Goal: Check status

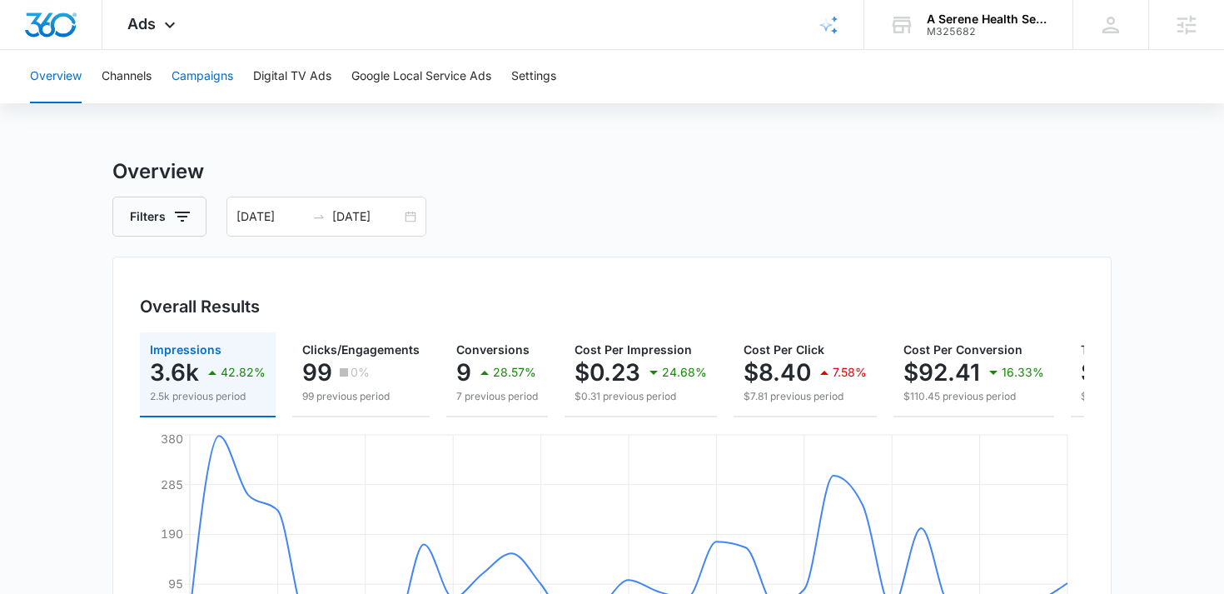
click at [209, 70] on button "Campaigns" at bounding box center [203, 76] width 62 height 53
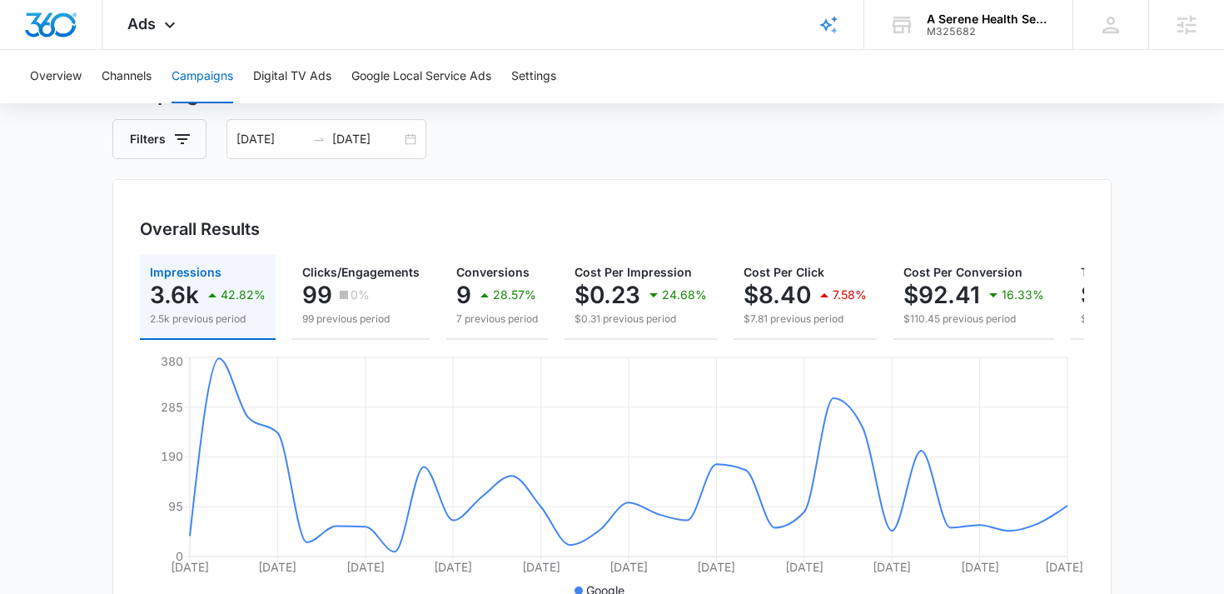
scroll to position [77, 0]
click at [414, 137] on div "[DATE] [DATE]" at bounding box center [327, 140] width 200 height 40
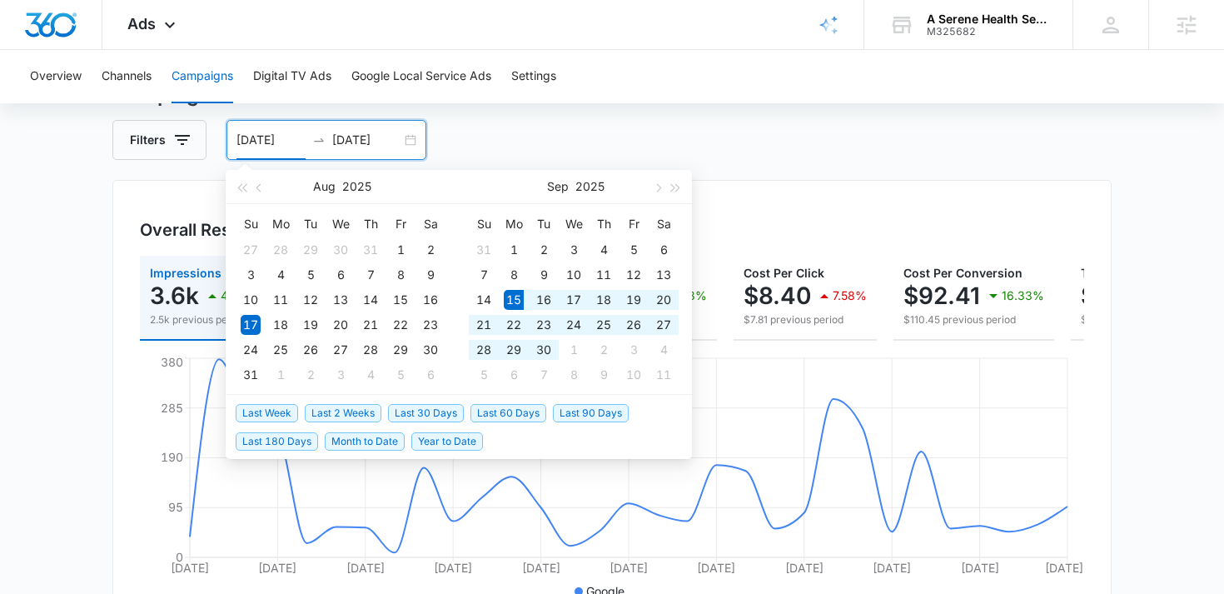
click at [412, 409] on span "Last 30 Days" at bounding box center [426, 413] width 76 height 18
type input "[DATE]"
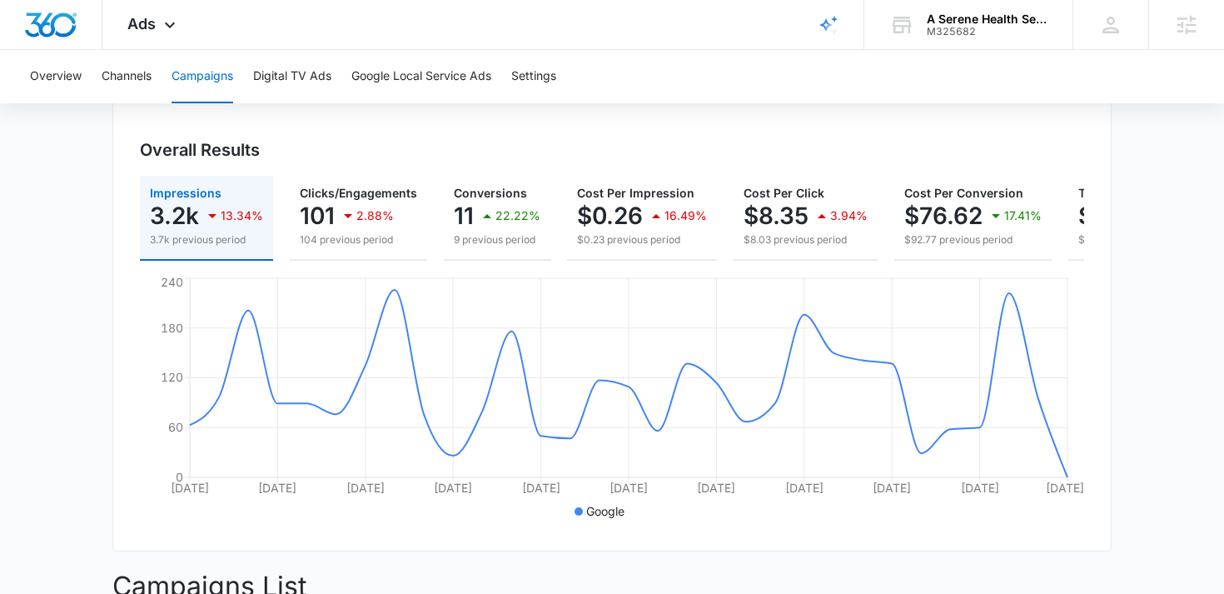
scroll to position [158, 0]
click at [153, 22] on span "Ads" at bounding box center [141, 23] width 28 height 17
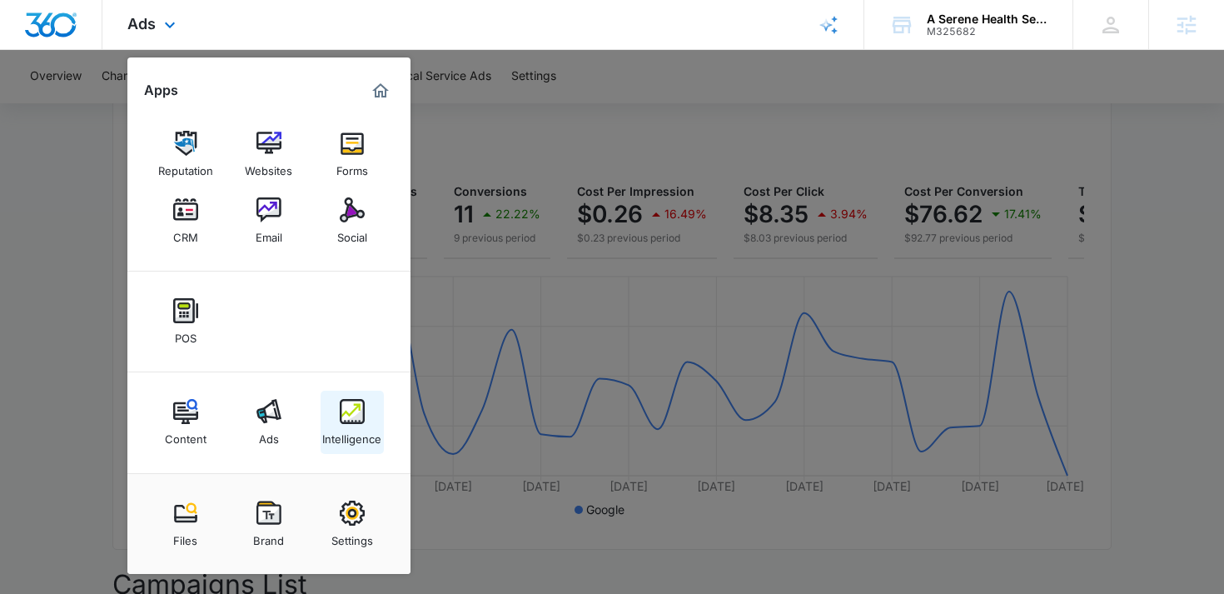
click at [363, 411] on img at bounding box center [352, 411] width 25 height 25
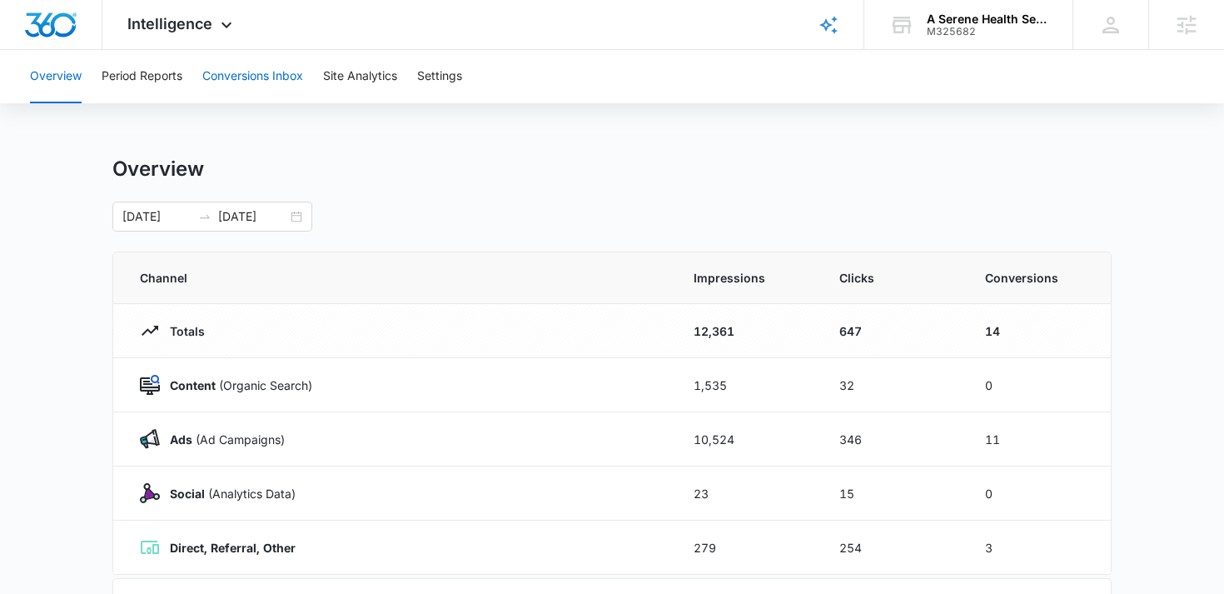
click at [248, 82] on button "Conversions Inbox" at bounding box center [252, 76] width 101 height 53
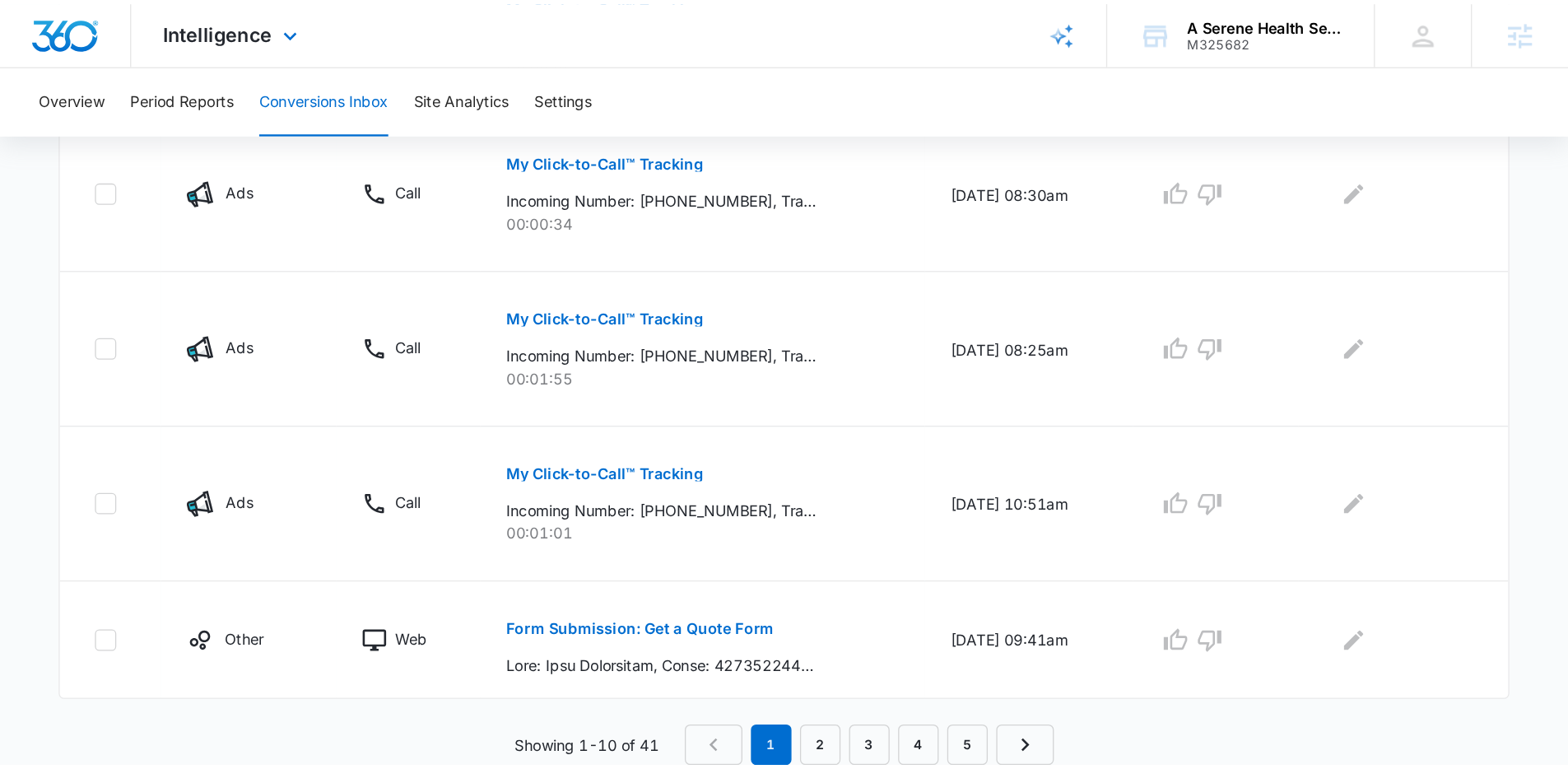
scroll to position [937, 0]
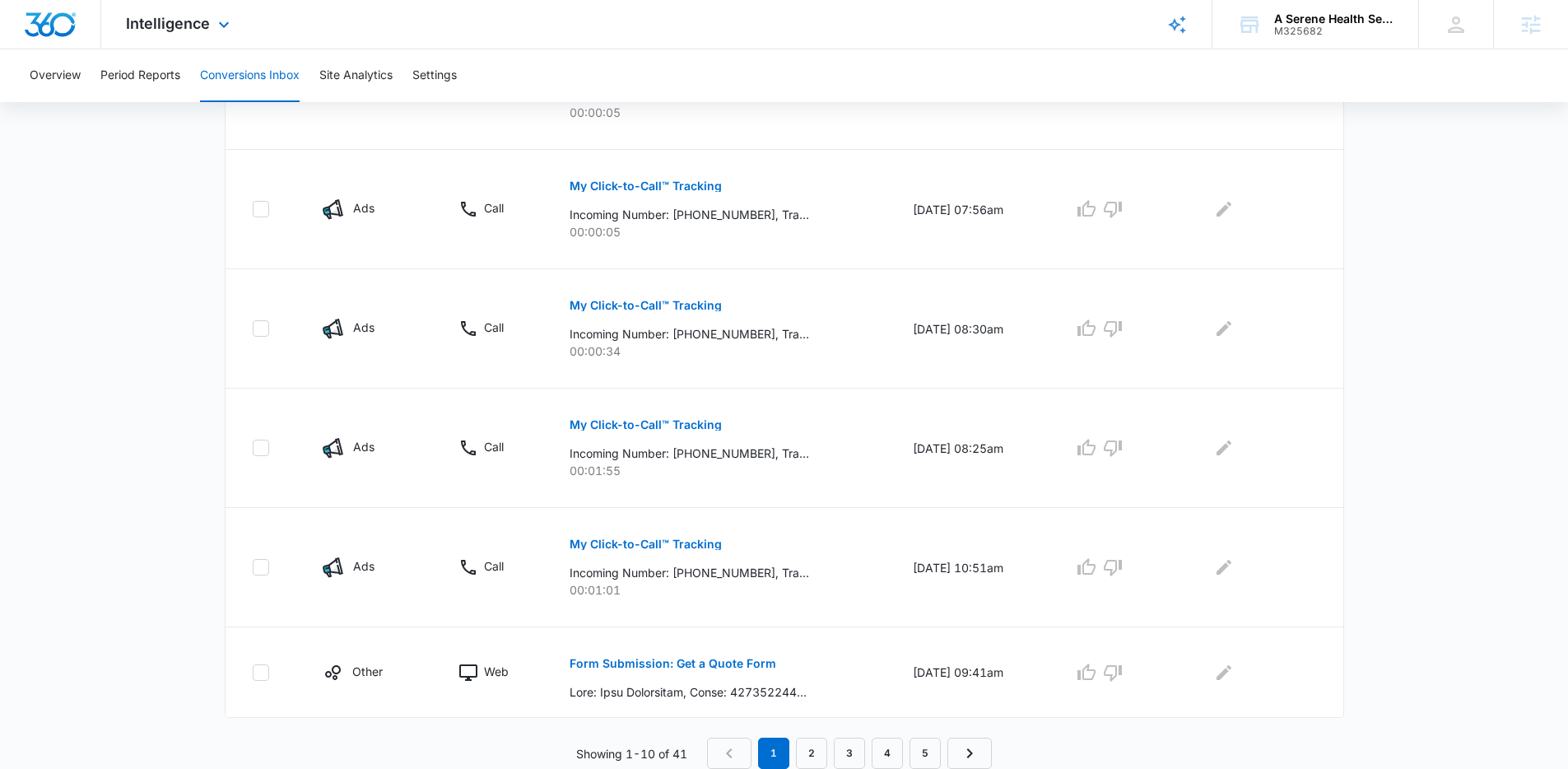
click at [195, 41] on div "Intelligence Apps Reputation Websites Forms CRM Email Social POS Content Ads In…" at bounding box center [179, 24] width 157 height 48
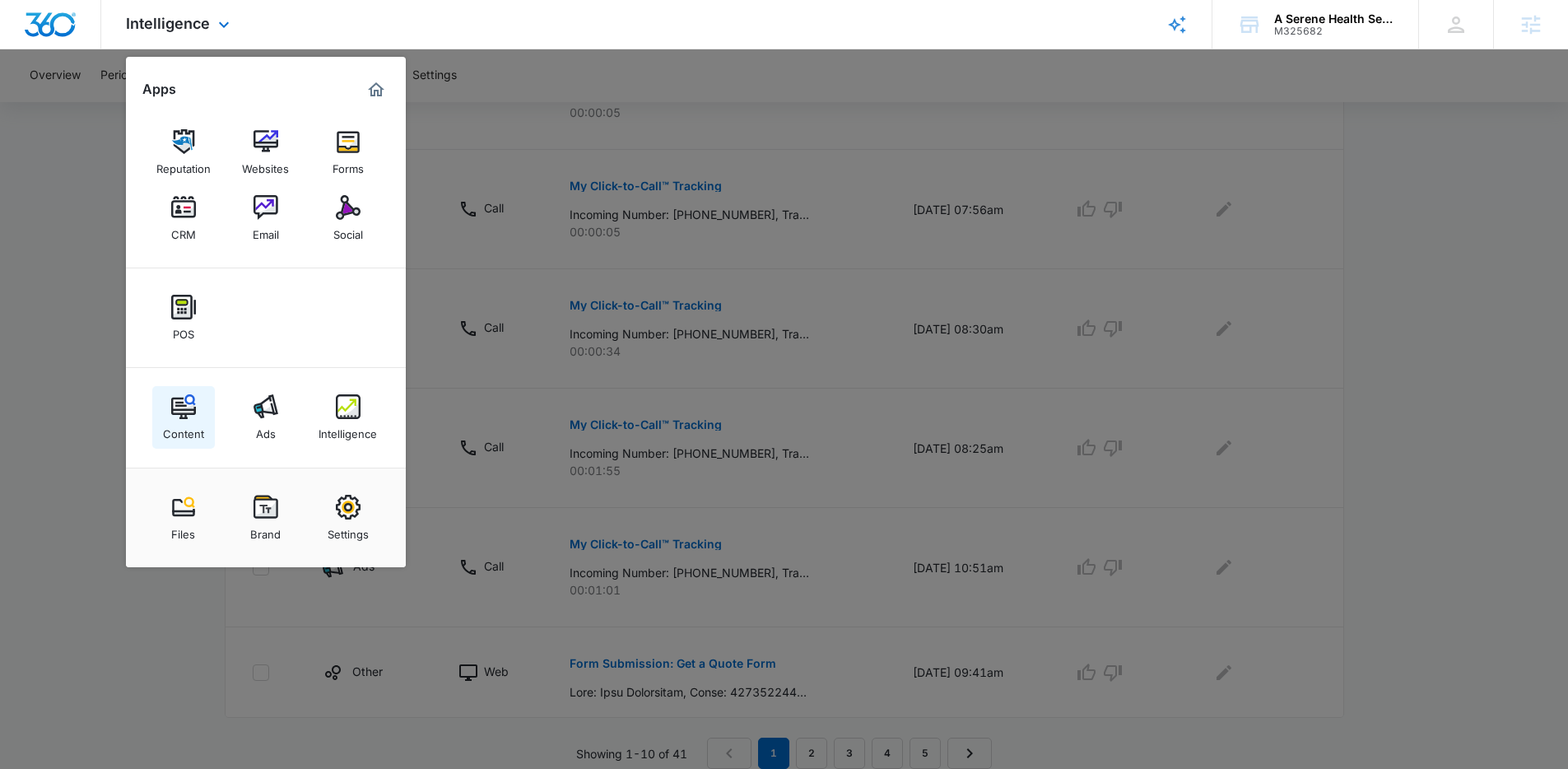
click at [192, 412] on img at bounding box center [183, 406] width 25 height 25
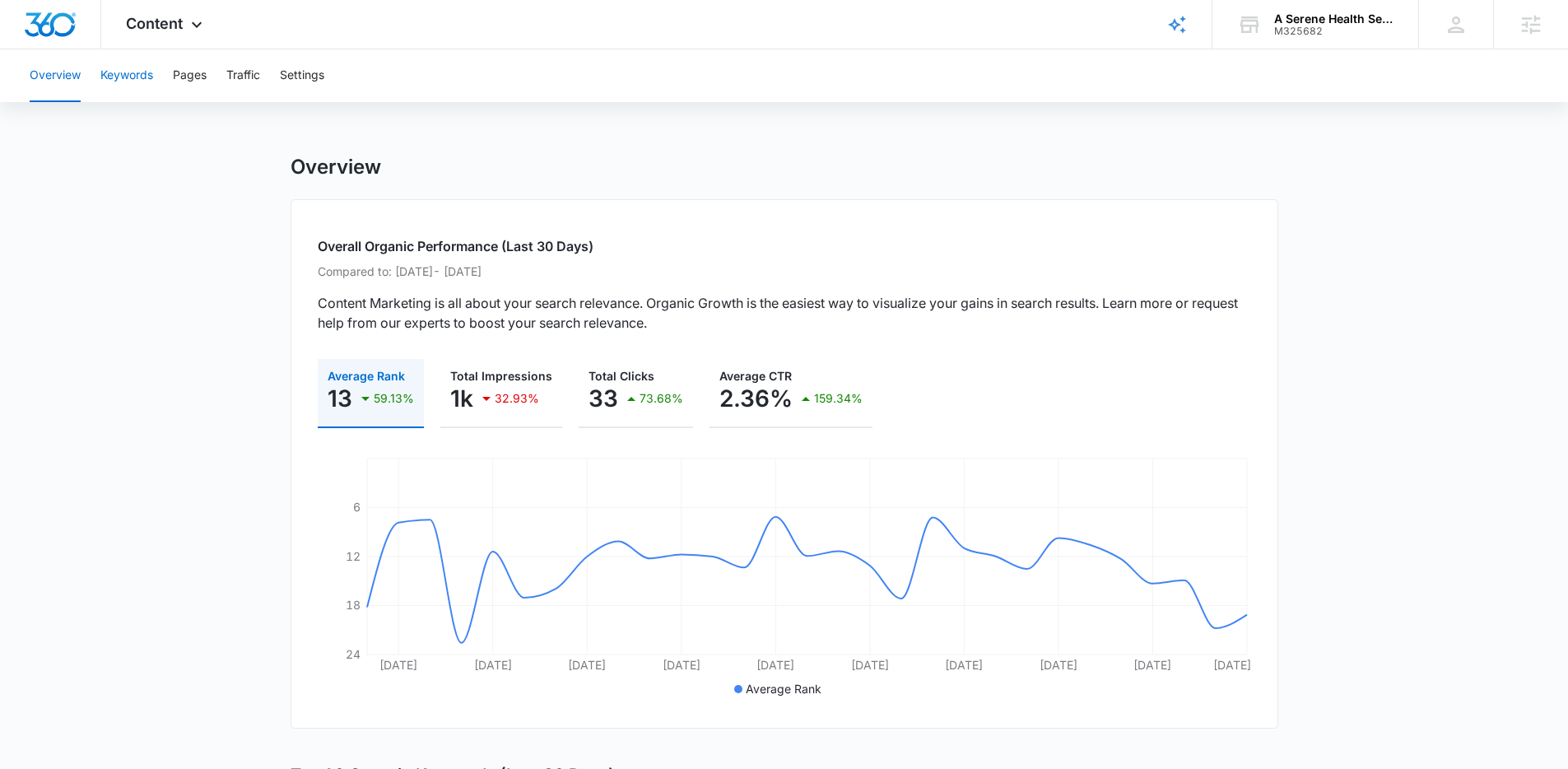
click at [139, 79] on button "Keywords" at bounding box center [126, 75] width 52 height 52
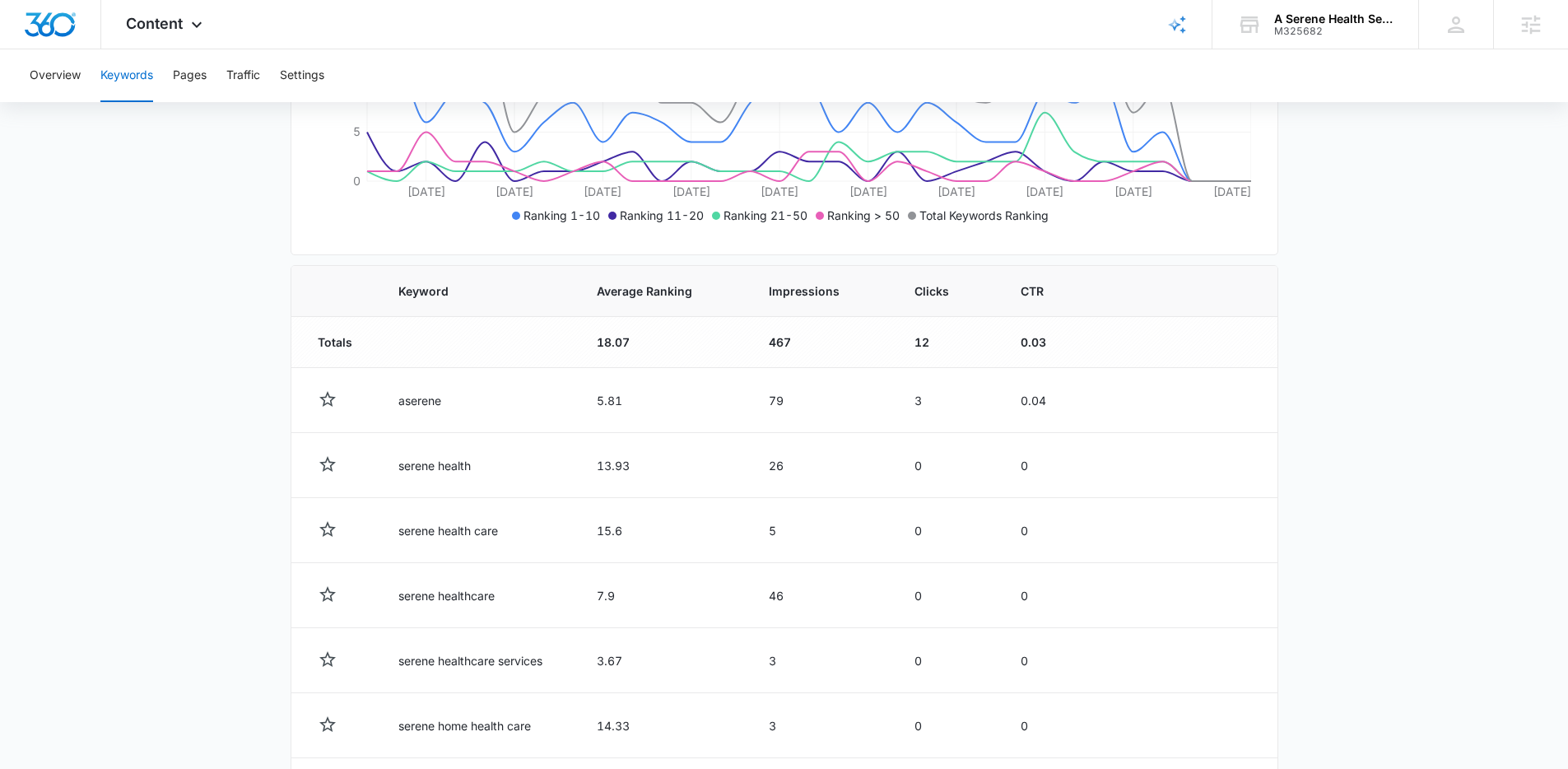
scroll to position [437, 0]
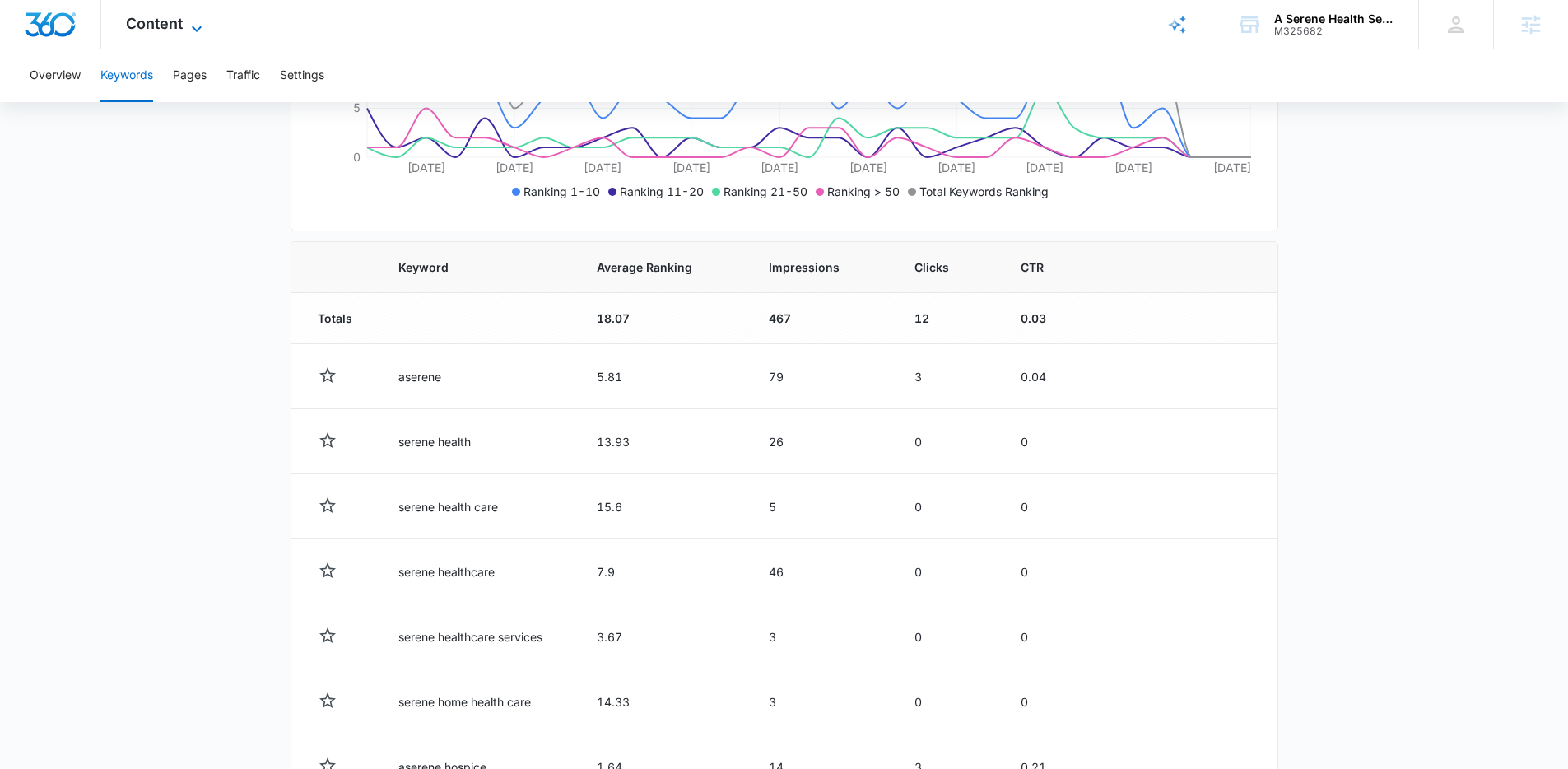
click at [179, 30] on span "Content" at bounding box center [153, 23] width 56 height 17
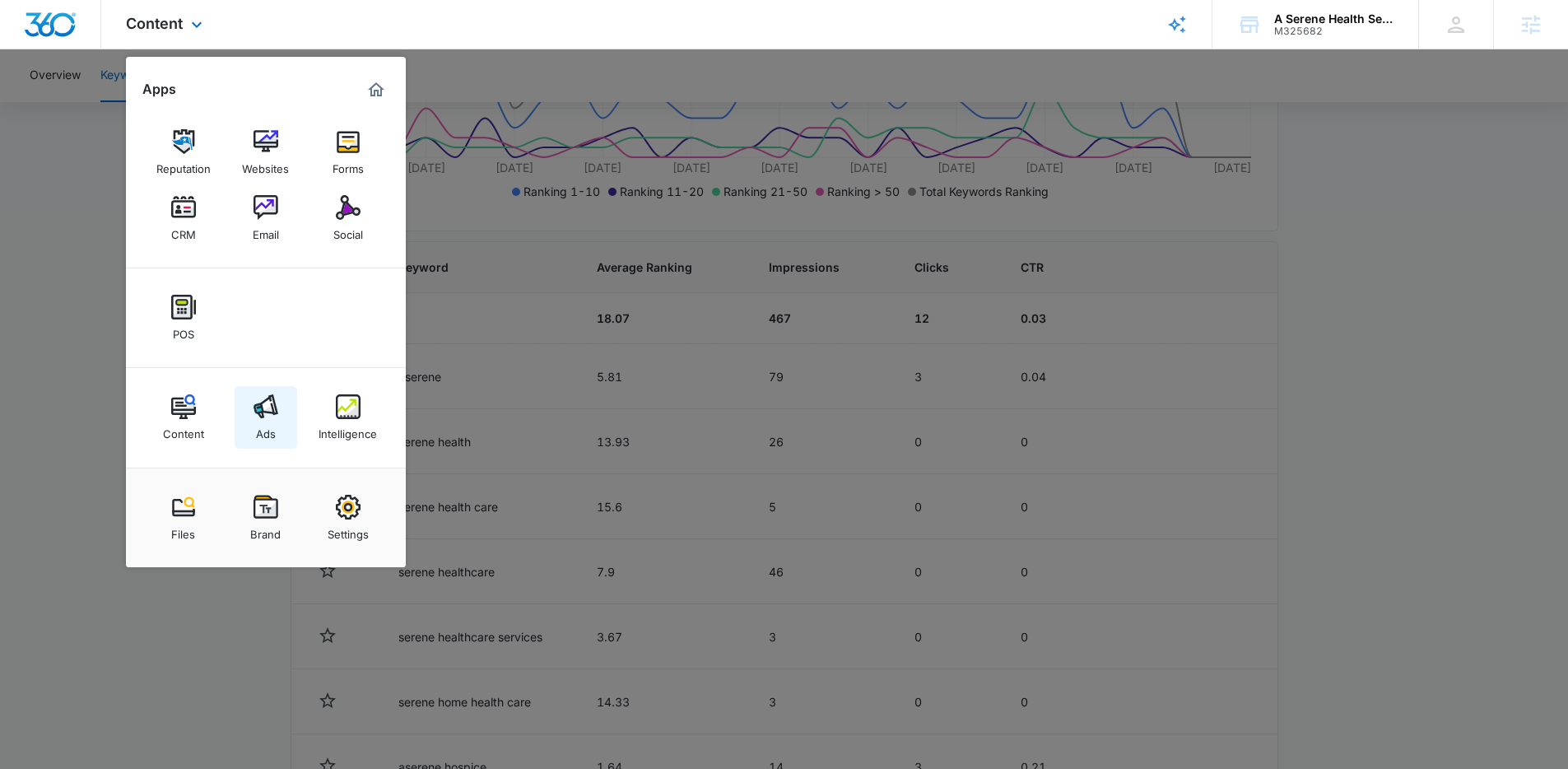
click at [276, 416] on img at bounding box center [266, 406] width 25 height 25
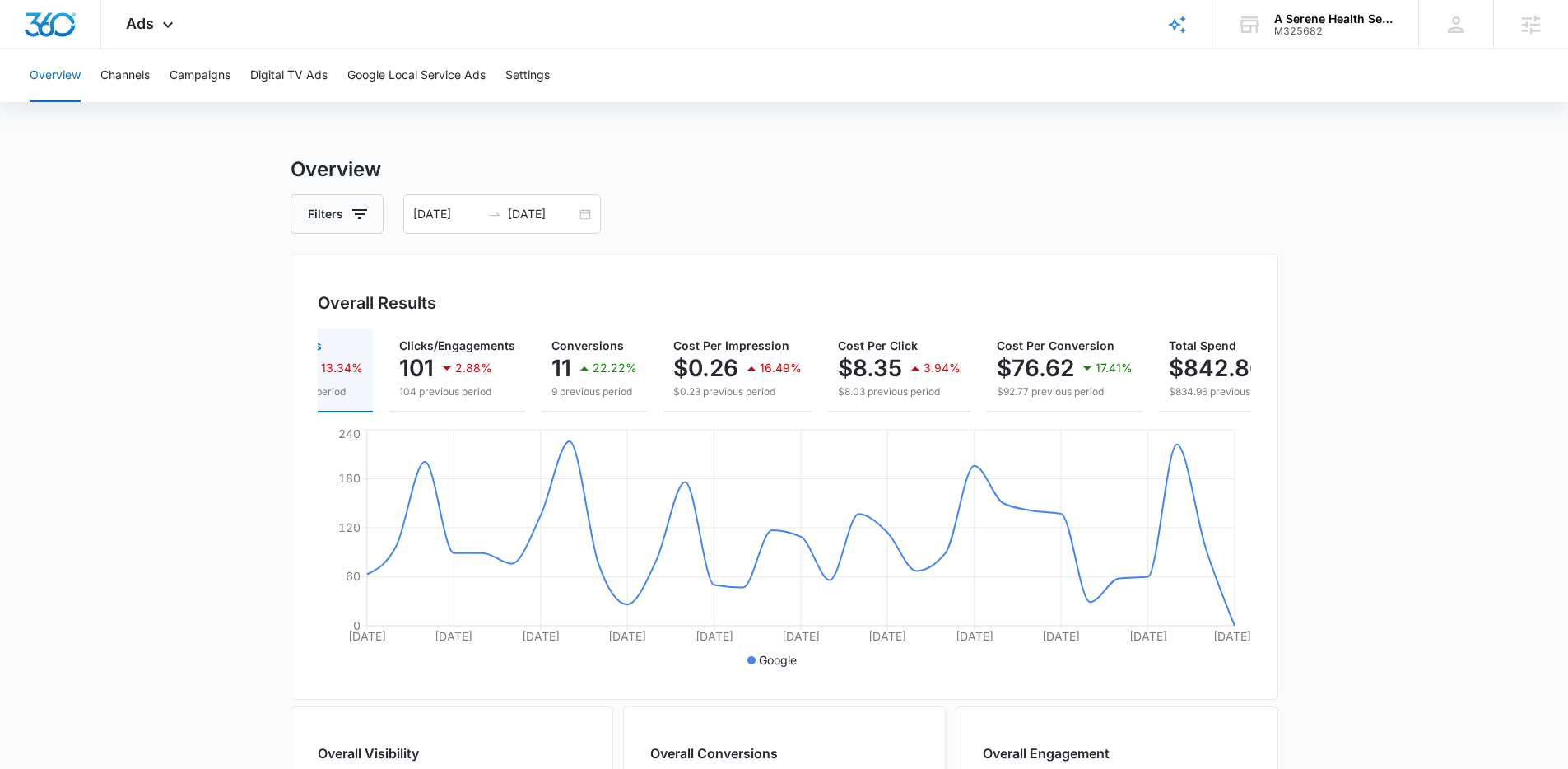
scroll to position [0, 161]
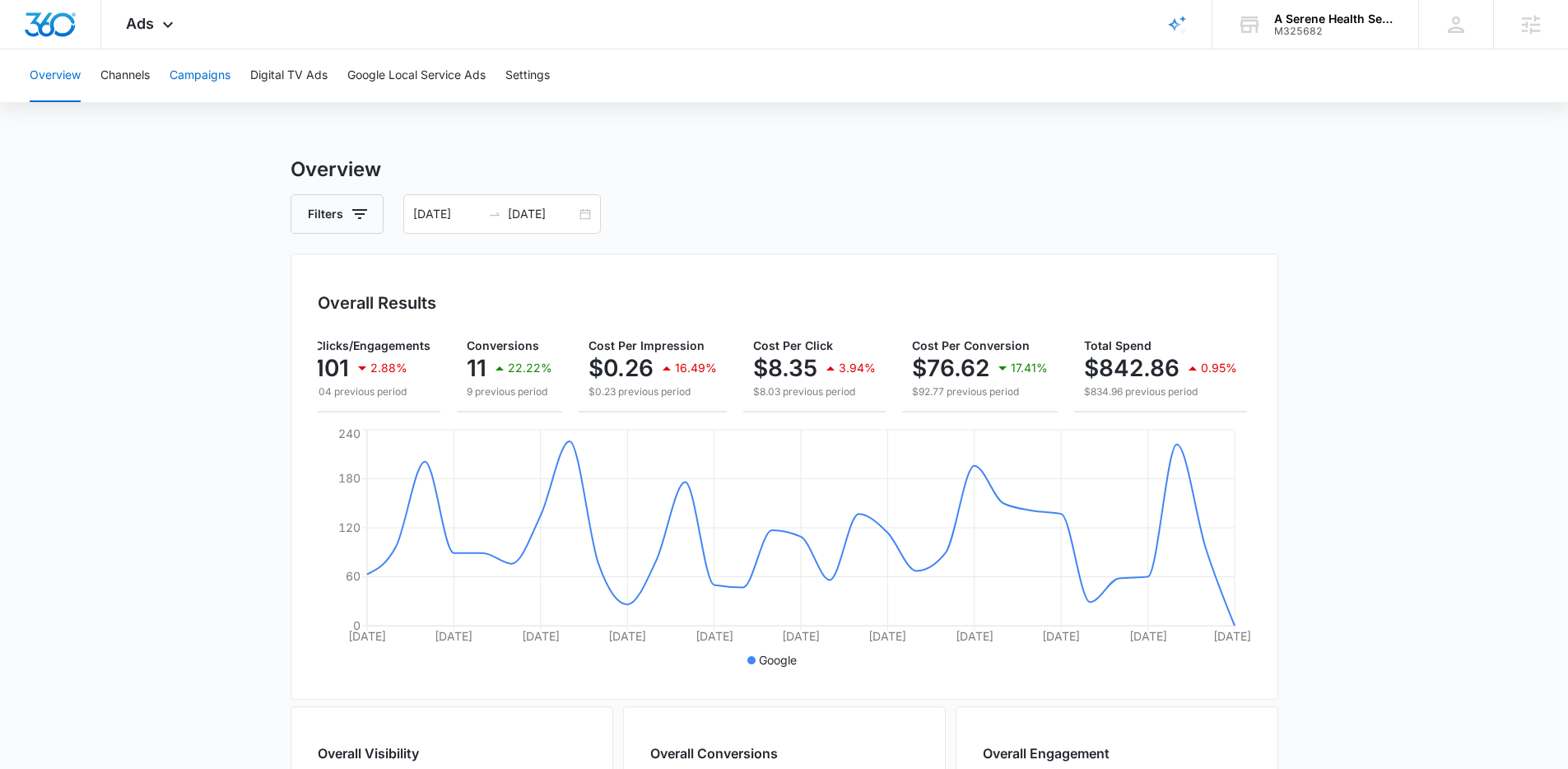
click at [213, 81] on button "Campaigns" at bounding box center [201, 75] width 61 height 52
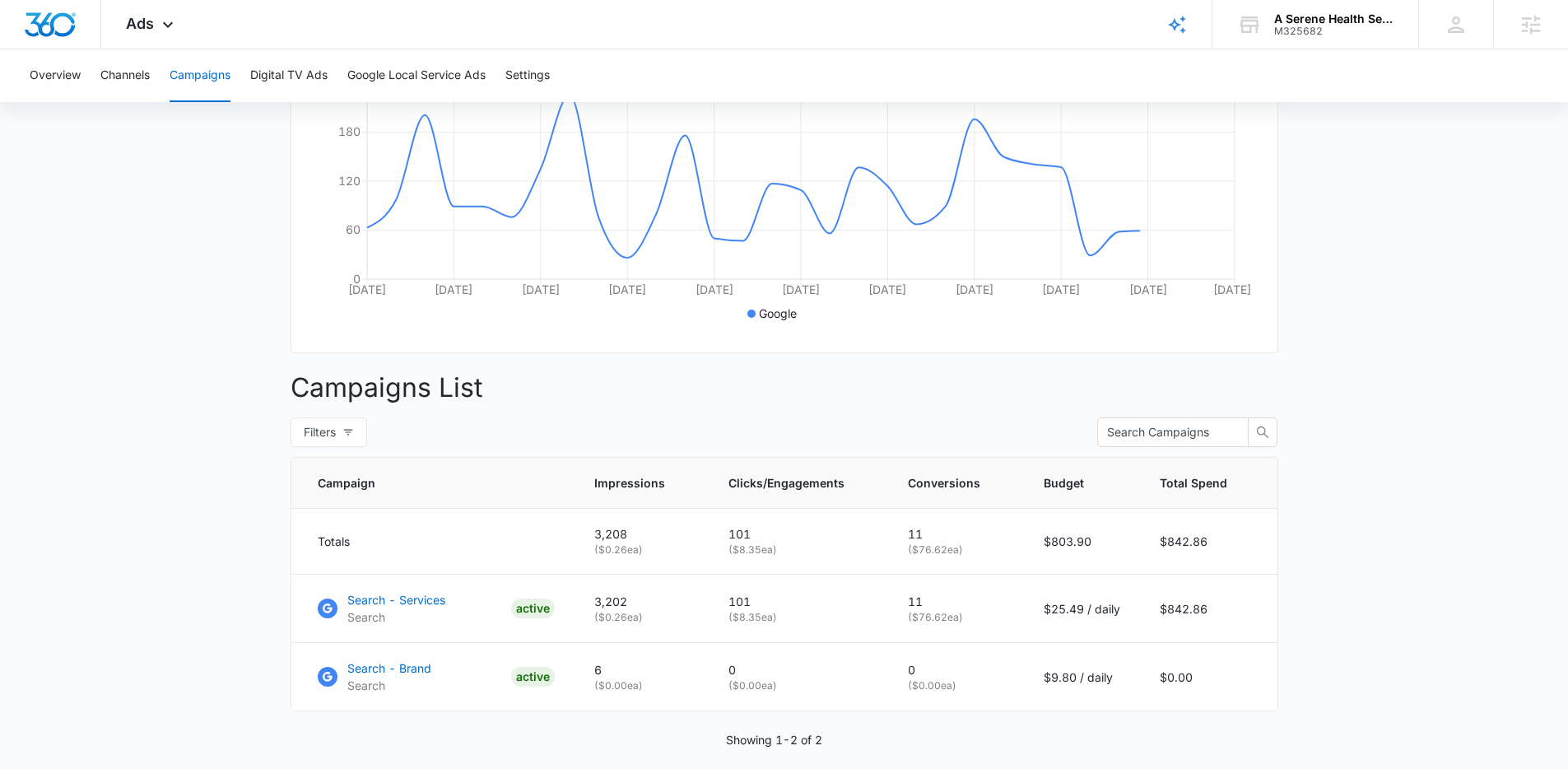
scroll to position [417, 0]
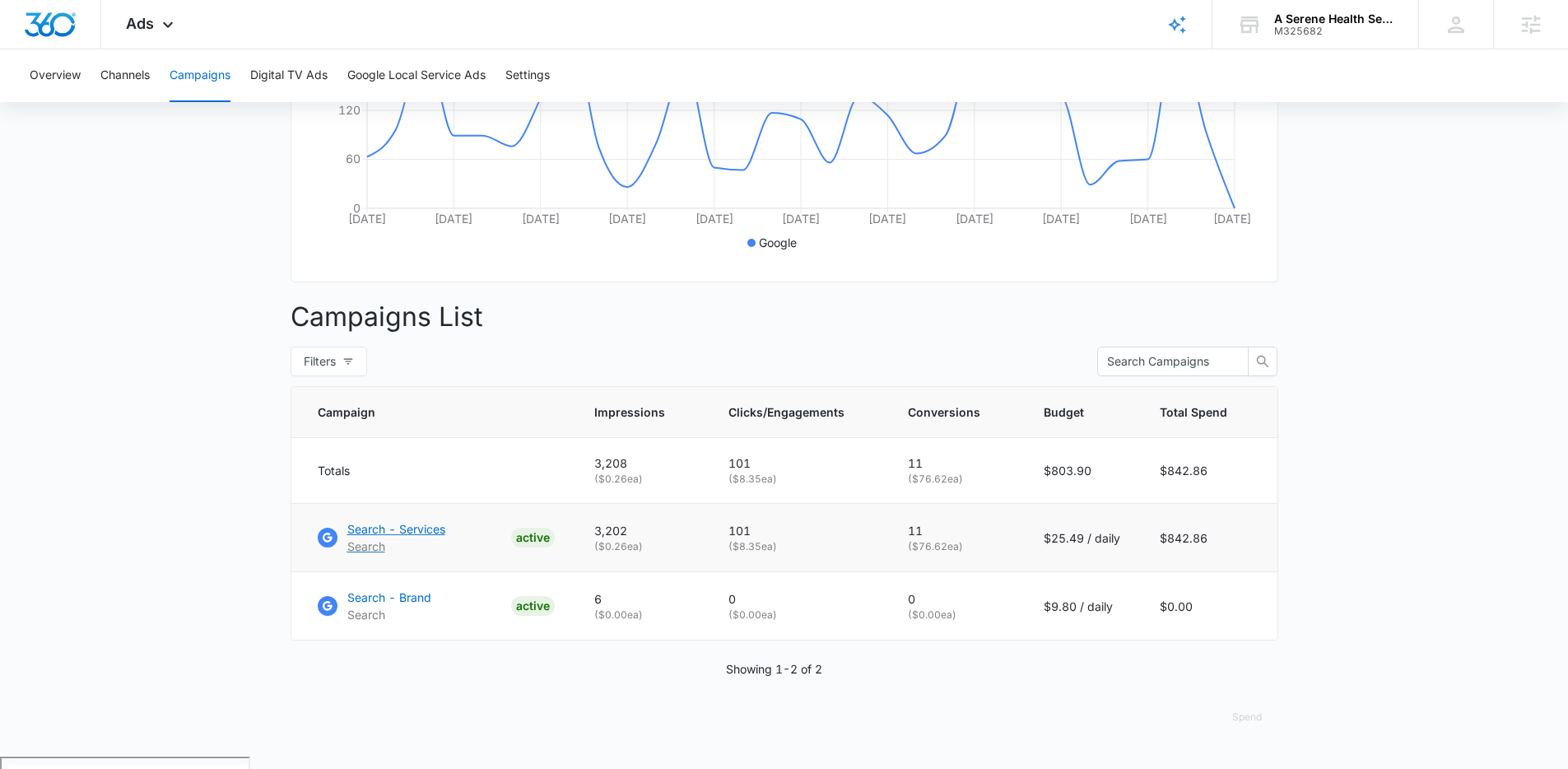
click at [421, 538] on p "Search - Services" at bounding box center [395, 528] width 98 height 17
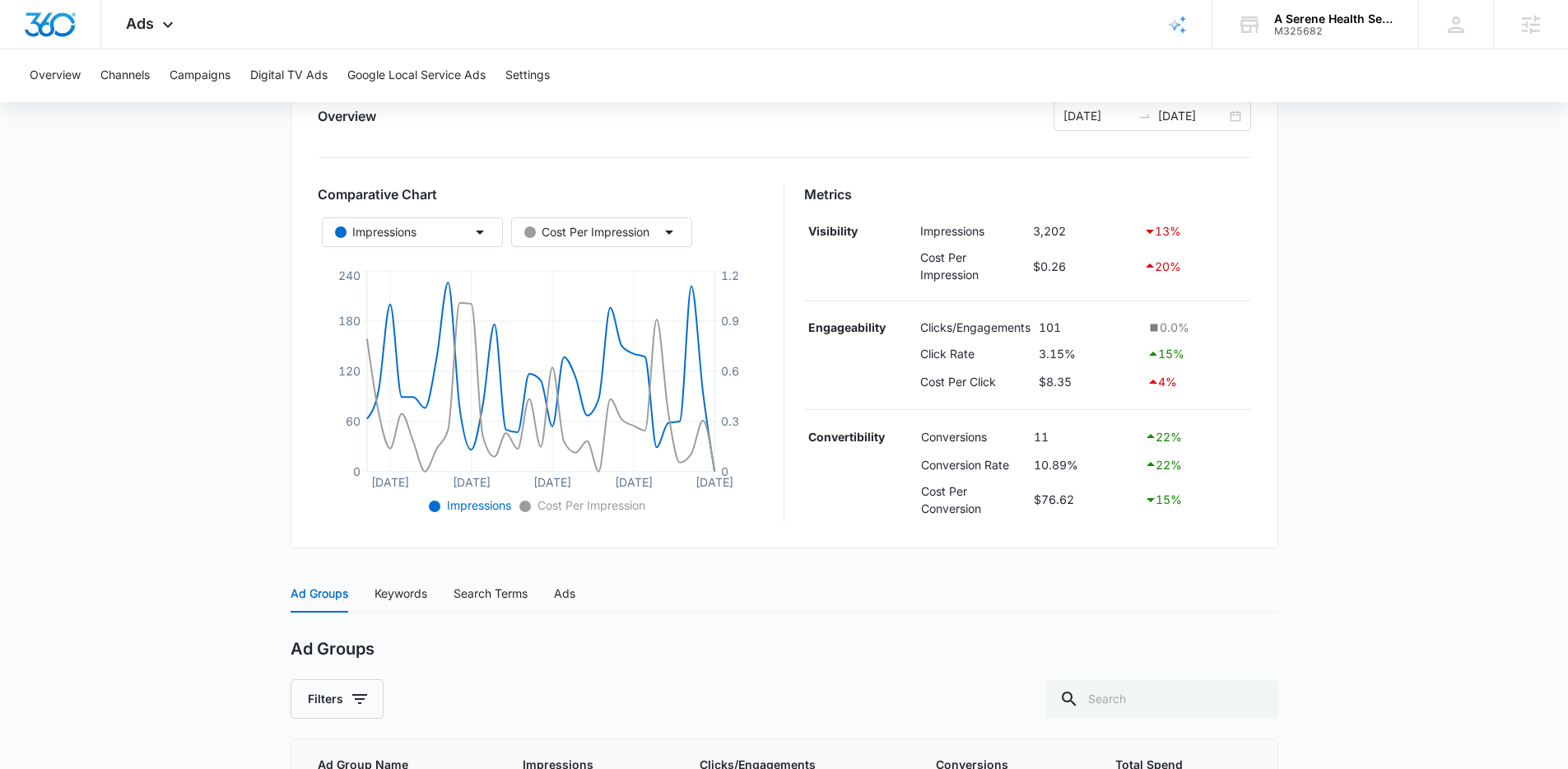
scroll to position [224, 0]
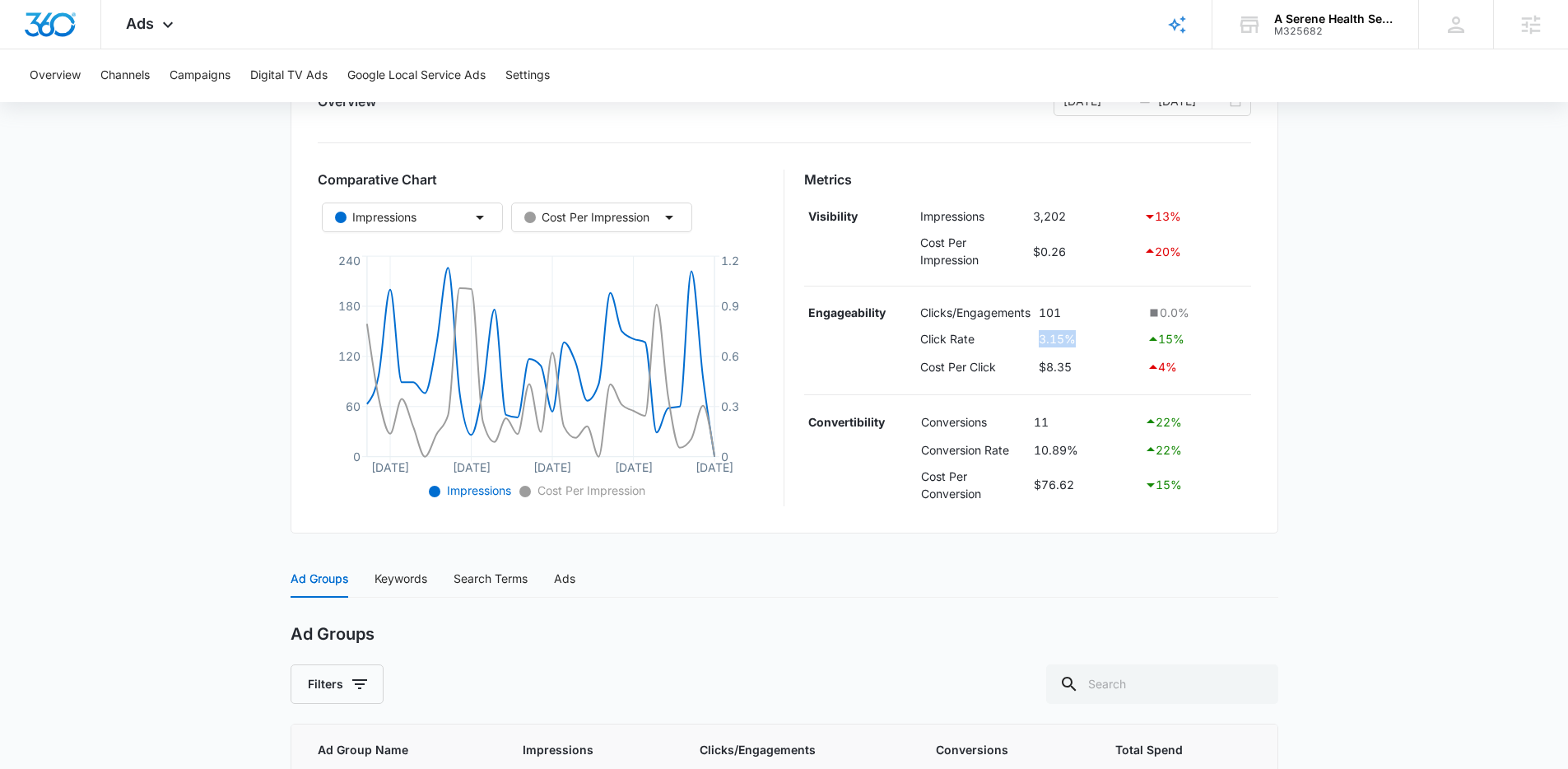
drag, startPoint x: 1071, startPoint y: 345, endPoint x: 1193, endPoint y: 330, distance: 122.9
click at [1193, 330] on tr "Click Rate 3.15% 15 %" at bounding box center [1028, 339] width 447 height 28
click at [418, 578] on div "Keywords" at bounding box center [400, 578] width 52 height 18
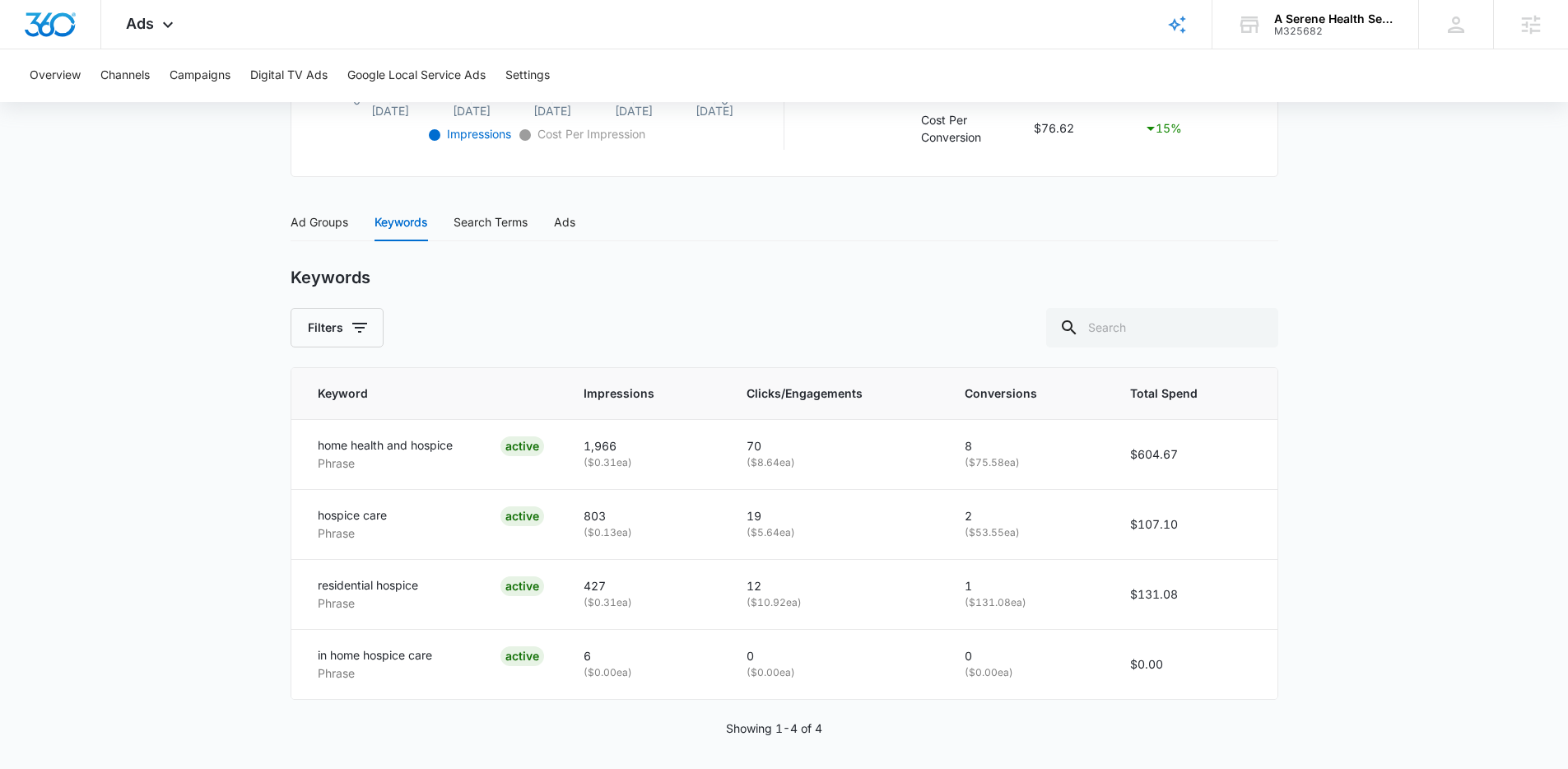
scroll to position [589, 0]
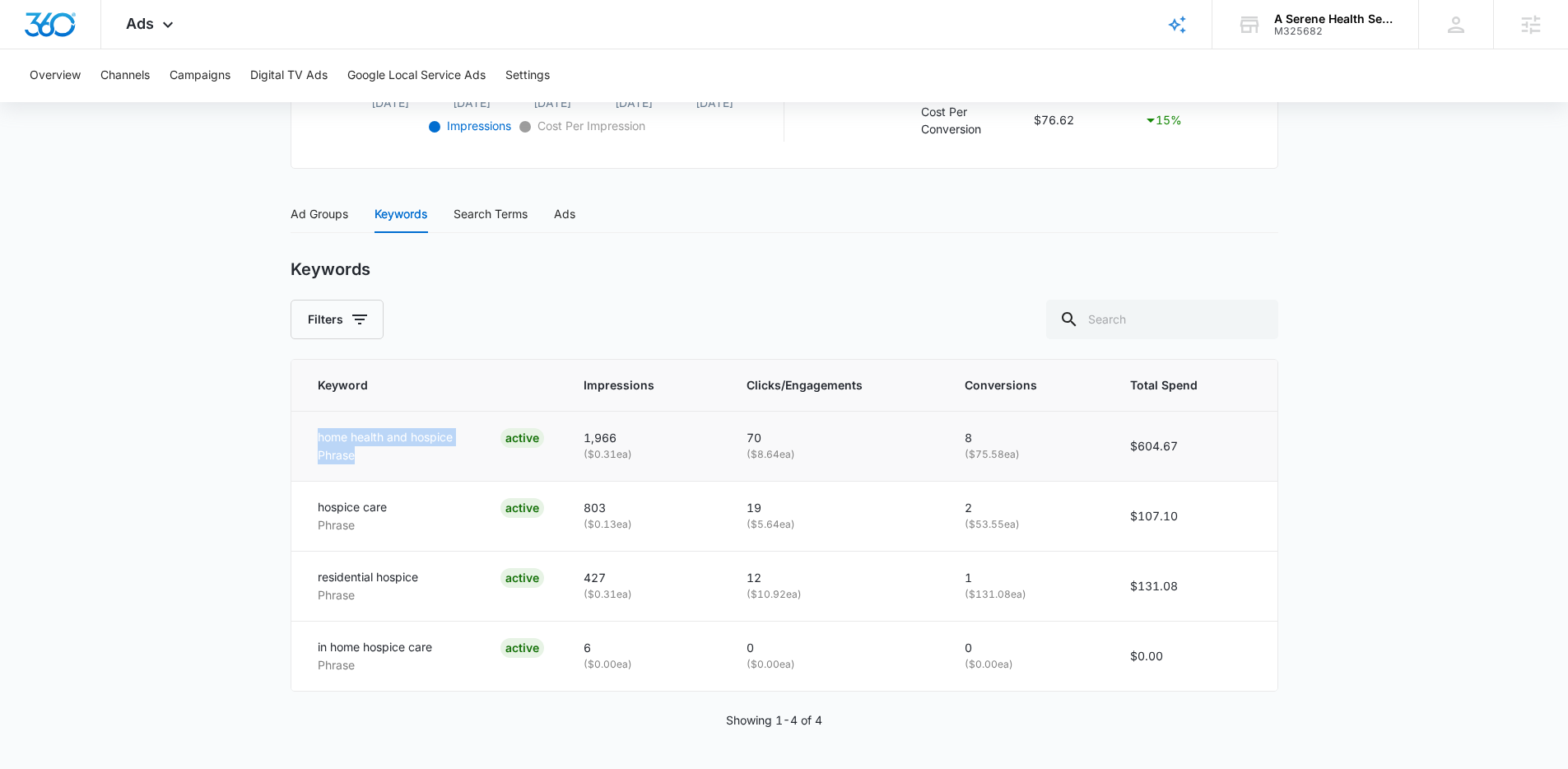
drag, startPoint x: 313, startPoint y: 435, endPoint x: 504, endPoint y: 441, distance: 191.1
click at [504, 441] on td "home health and hospice Phrase ACTIVE" at bounding box center [428, 446] width 274 height 70
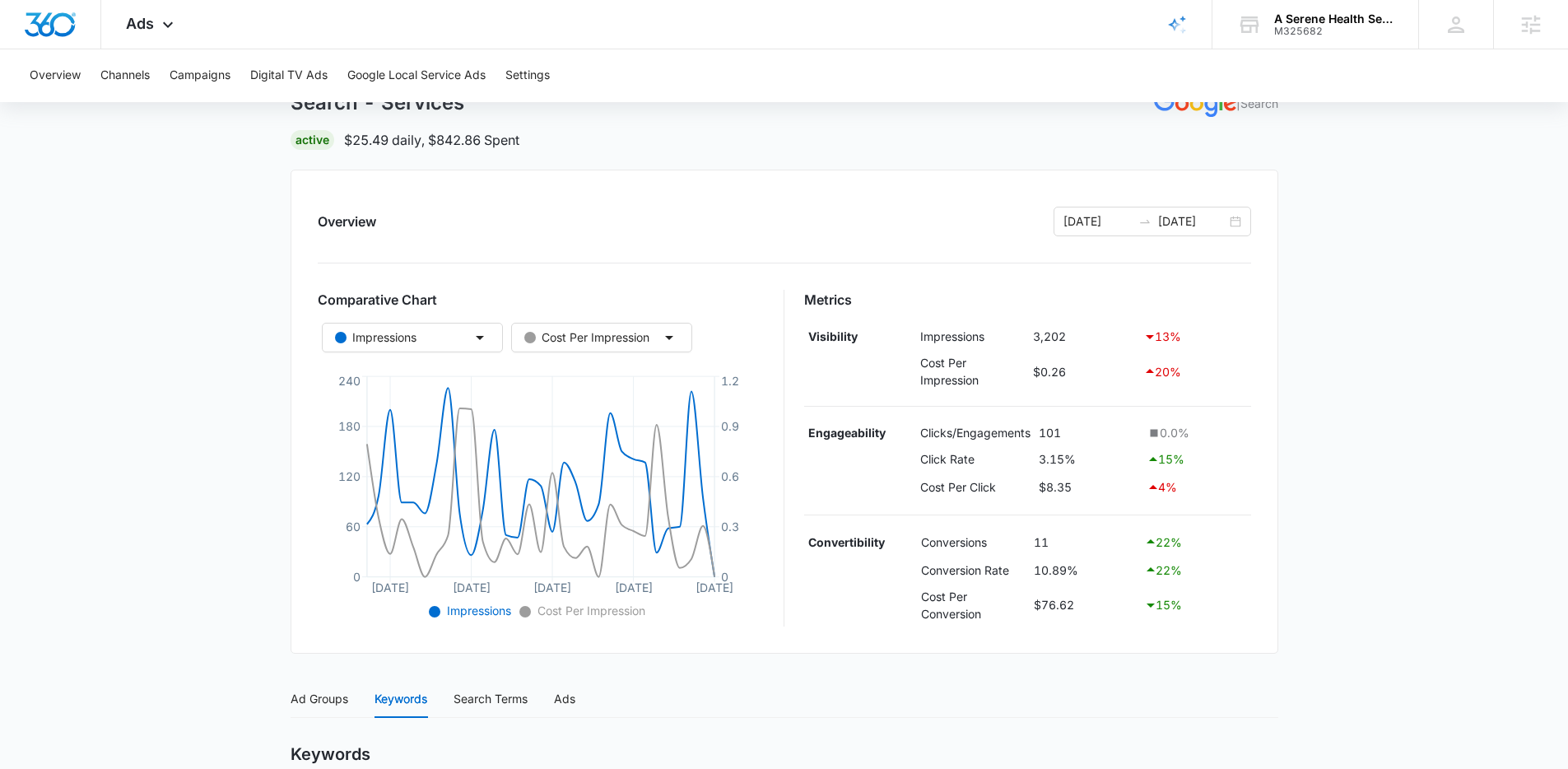
scroll to position [91, 0]
